Goal: Task Accomplishment & Management: Manage account settings

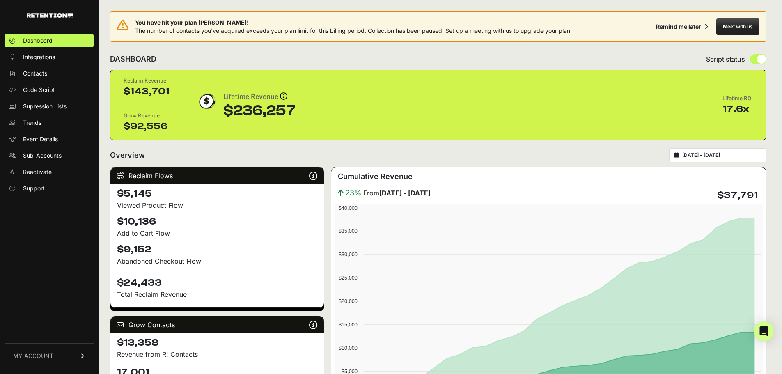
click at [753, 156] on input "[DATE] - [DATE]" at bounding box center [721, 155] width 79 height 7
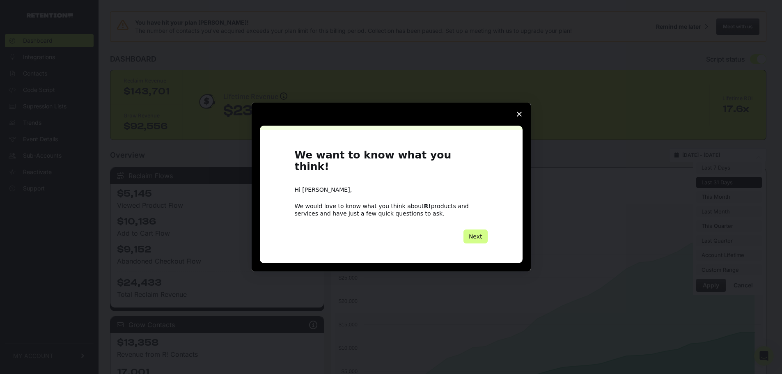
click at [520, 117] on icon "Close survey" at bounding box center [519, 114] width 5 height 5
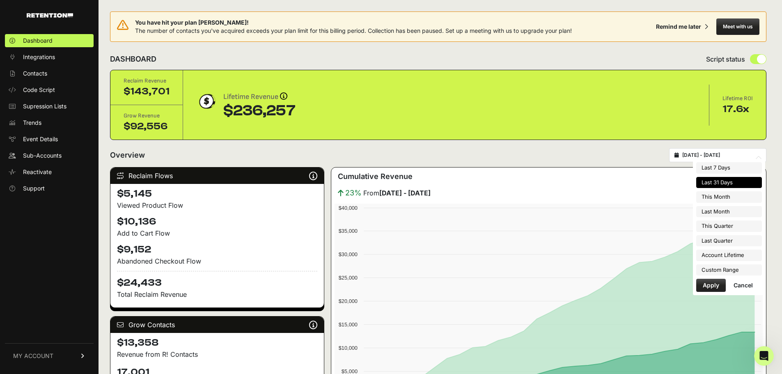
drag, startPoint x: 736, startPoint y: 197, endPoint x: 733, endPoint y: 209, distance: 11.6
click at [736, 197] on li "This Month" at bounding box center [729, 196] width 66 height 11
type input "[DATE] - [DATE]"
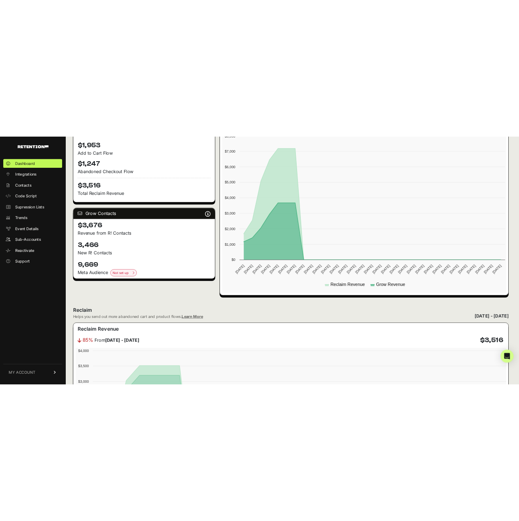
scroll to position [80, 0]
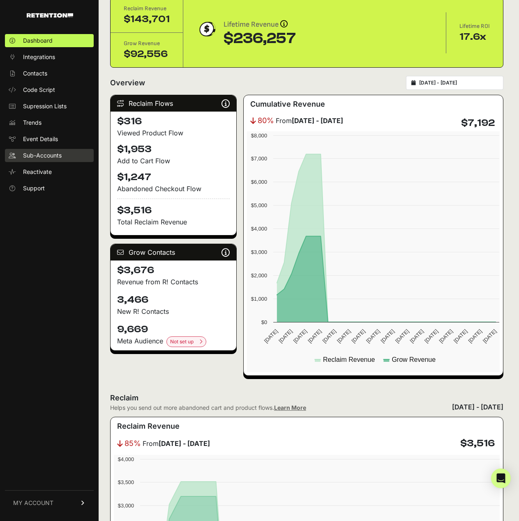
click at [39, 151] on link "Sub-Accounts" at bounding box center [49, 155] width 89 height 13
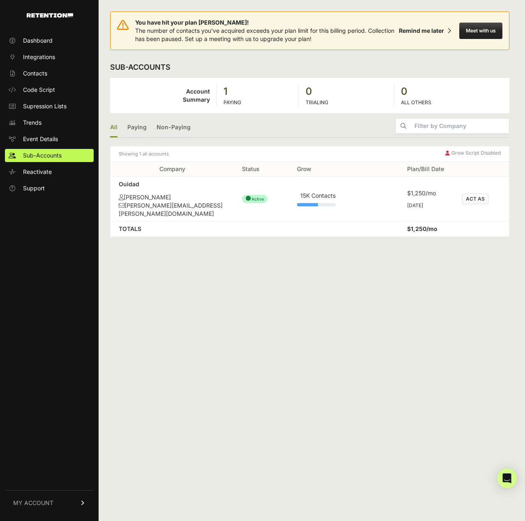
click at [473, 194] on button "ACT AS" at bounding box center [475, 199] width 26 height 11
